Goal: Information Seeking & Learning: Learn about a topic

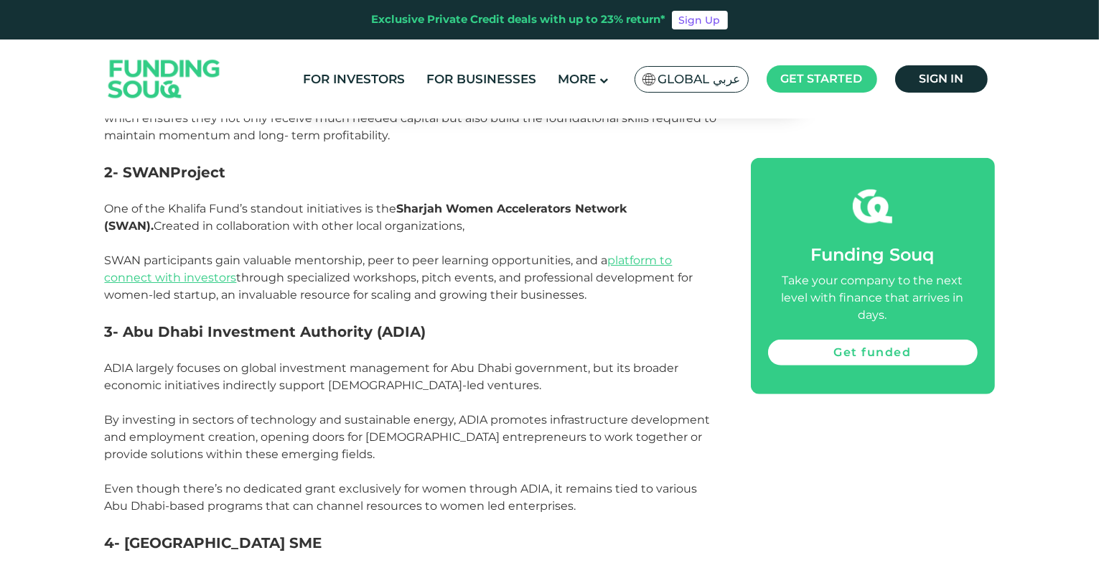
scroll to position [1076, 0]
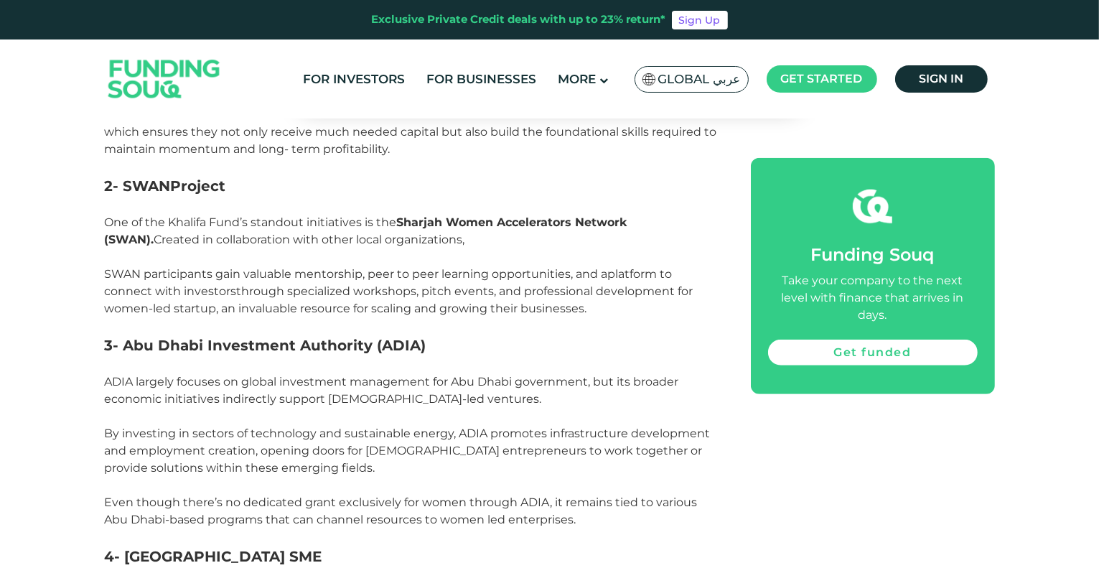
click at [651, 267] on link "platform to connect with investors" at bounding box center [389, 282] width 568 height 31
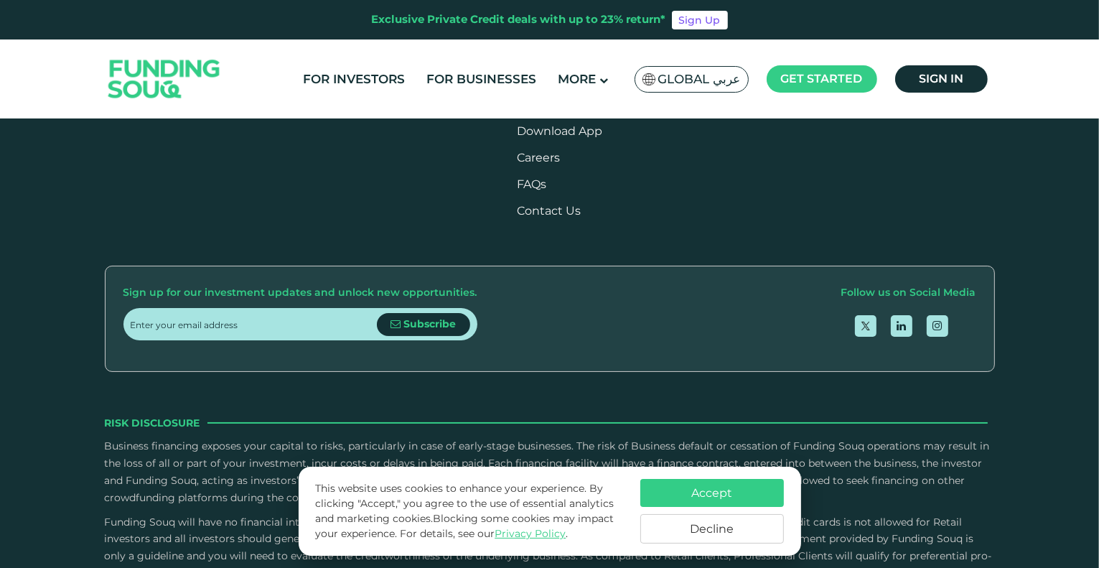
scroll to position [1794, 0]
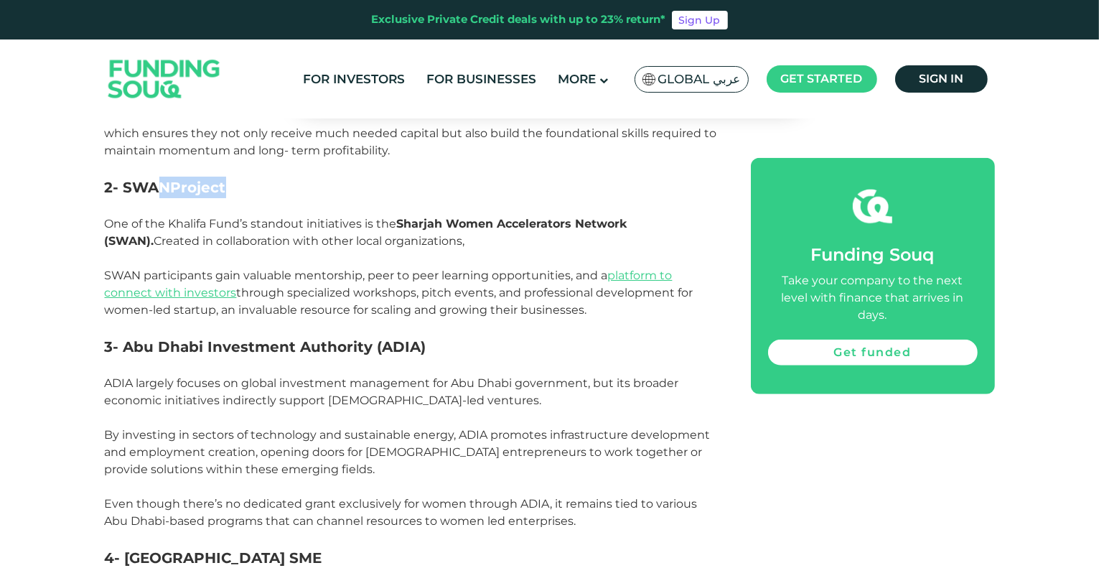
drag, startPoint x: 240, startPoint y: 171, endPoint x: 156, endPoint y: 176, distance: 84.1
click at [156, 177] on h3 "2- SWAN Project" at bounding box center [412, 188] width 614 height 22
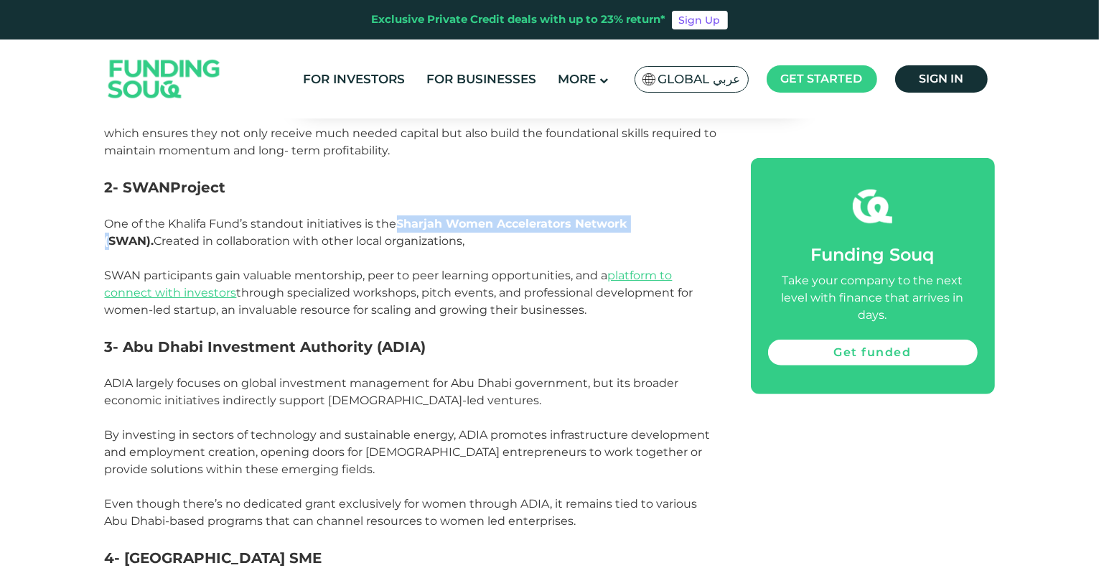
drag, startPoint x: 636, startPoint y: 207, endPoint x: 395, endPoint y: 209, distance: 240.4
click at [395, 215] on p "One of the Khalifa Fund’s standout initiatives is the Sharjah Women Accelerator…" at bounding box center [412, 232] width 614 height 34
copy p "Sharjah Women Accelerators Network ("
